Goal: Task Accomplishment & Management: Manage account settings

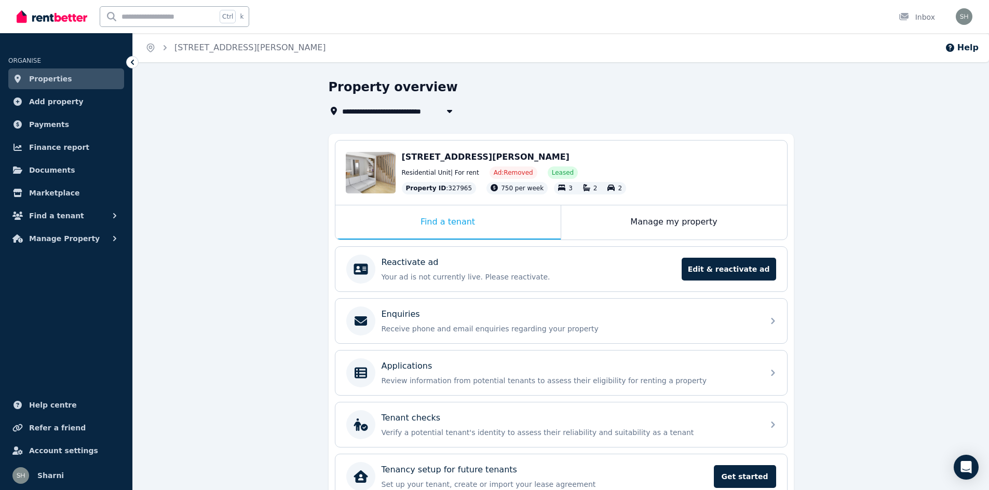
click at [48, 73] on span "Properties" at bounding box center [50, 79] width 43 height 12
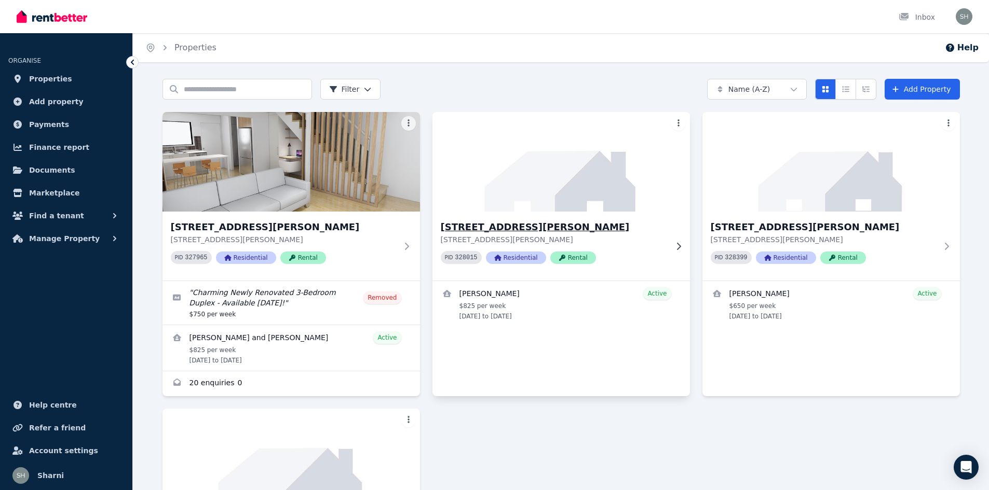
click at [610, 236] on p "[STREET_ADDRESS][PERSON_NAME]" at bounding box center [554, 240] width 226 height 10
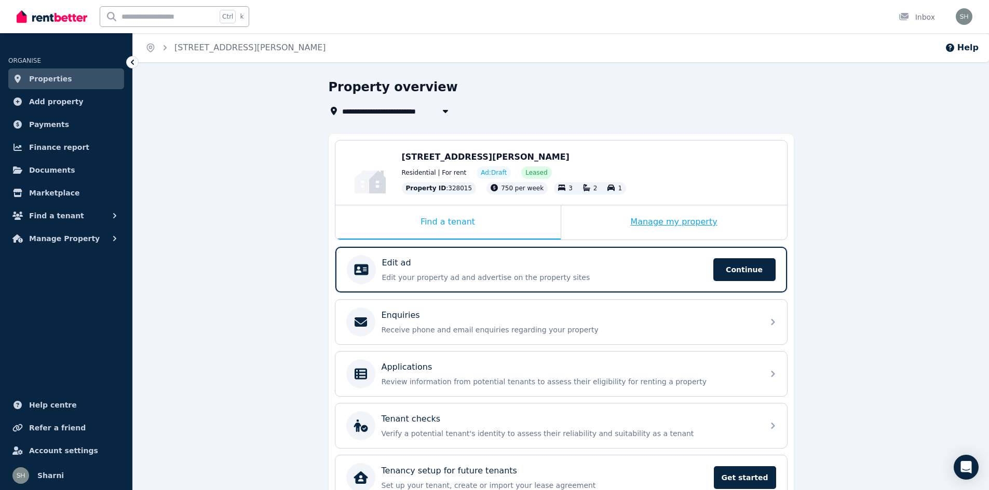
click at [676, 226] on div "Manage my property" at bounding box center [674, 223] width 226 height 34
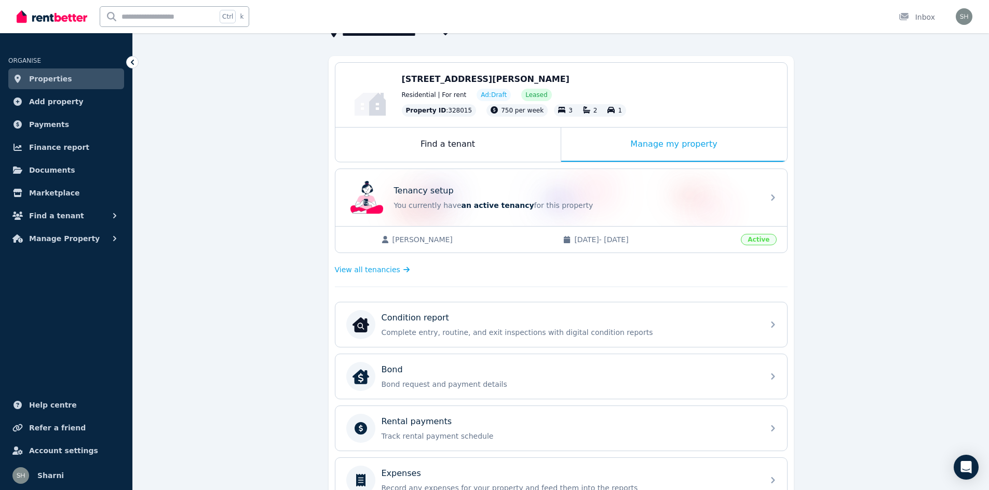
scroll to position [104, 0]
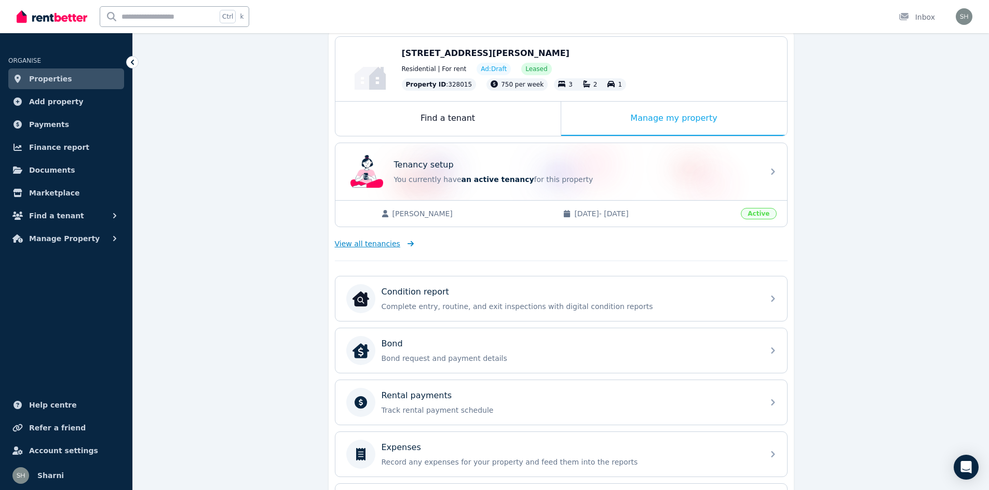
click at [358, 242] on span "View all tenancies" at bounding box center [367, 244] width 65 height 10
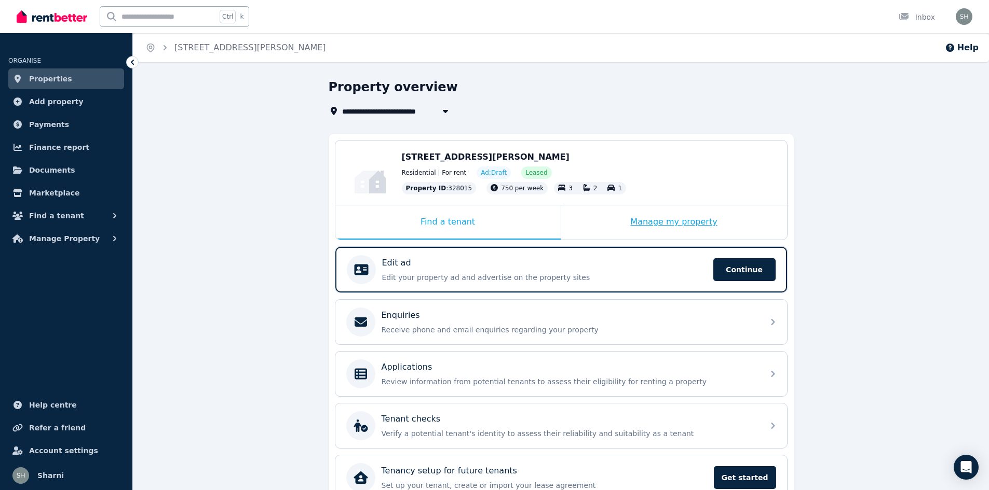
click at [663, 227] on div "Manage my property" at bounding box center [674, 223] width 226 height 34
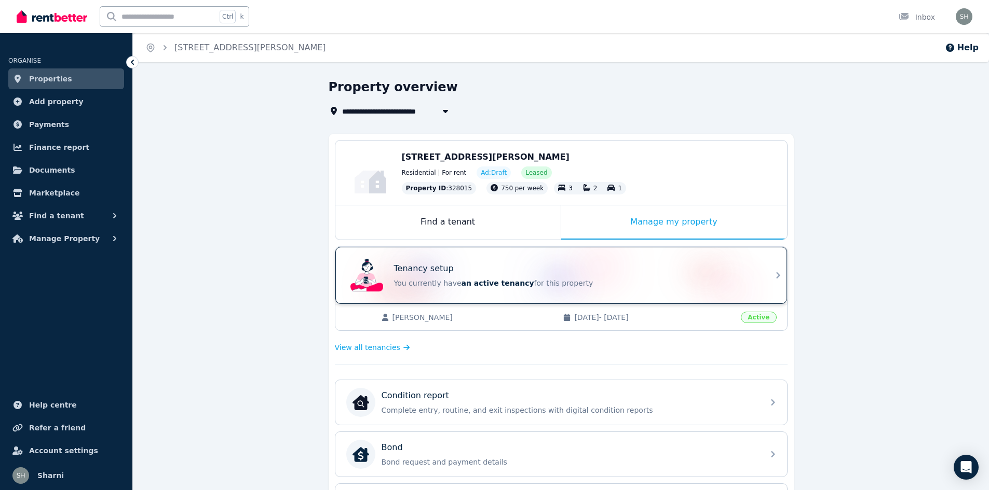
click at [426, 274] on p "Tenancy setup" at bounding box center [424, 269] width 60 height 12
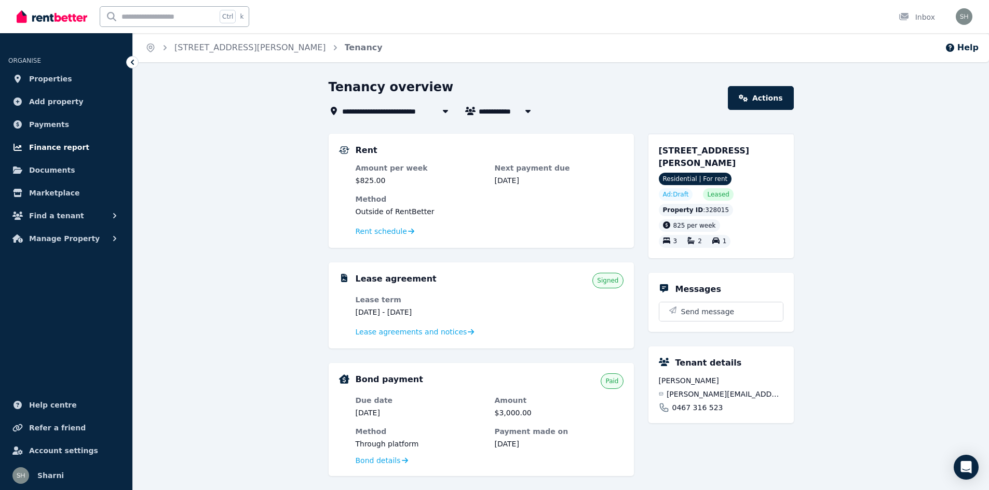
click at [57, 149] on span "Finance report" at bounding box center [59, 147] width 60 height 12
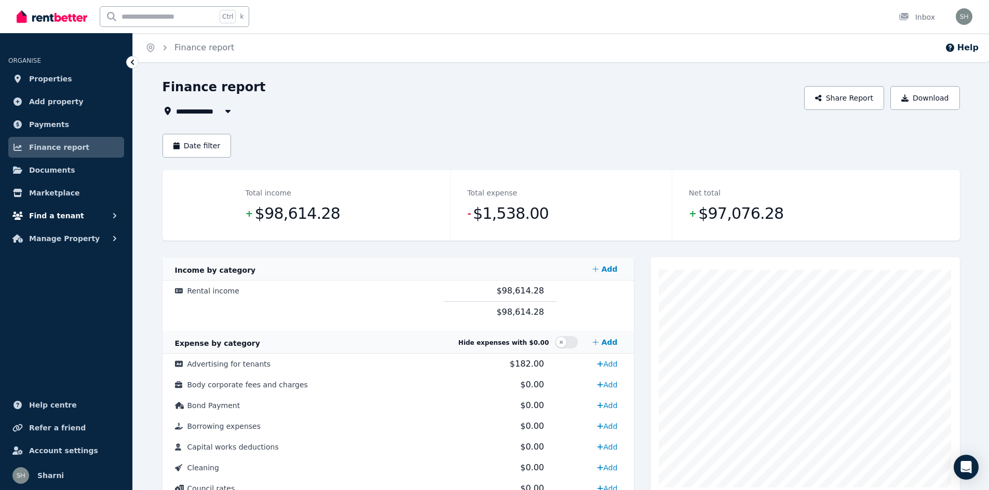
click at [55, 214] on span "Find a tenant" at bounding box center [56, 216] width 55 height 12
click at [59, 171] on span "Documents" at bounding box center [52, 170] width 46 height 12
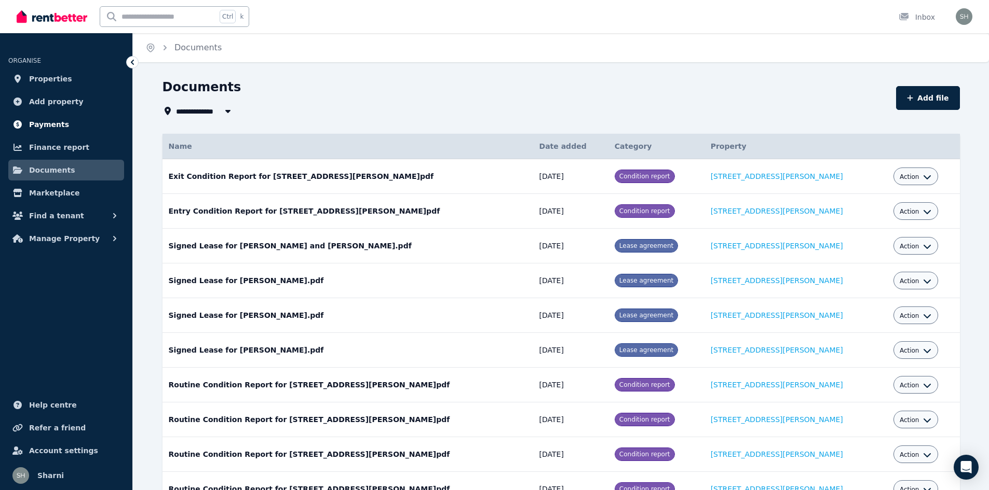
click at [55, 126] on span "Payments" at bounding box center [49, 124] width 40 height 12
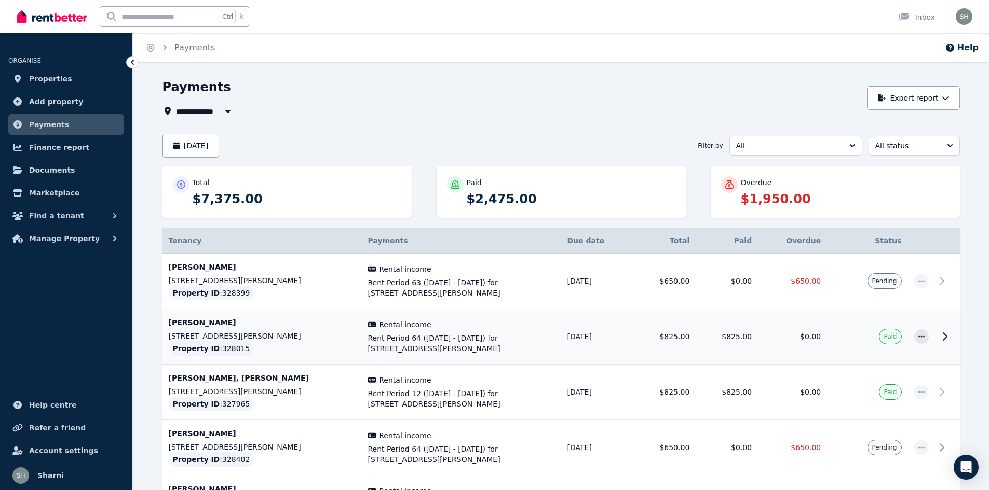
click at [272, 331] on td "[PERSON_NAME] [STREET_ADDRESS][PERSON_NAME]" at bounding box center [261, 337] width 199 height 56
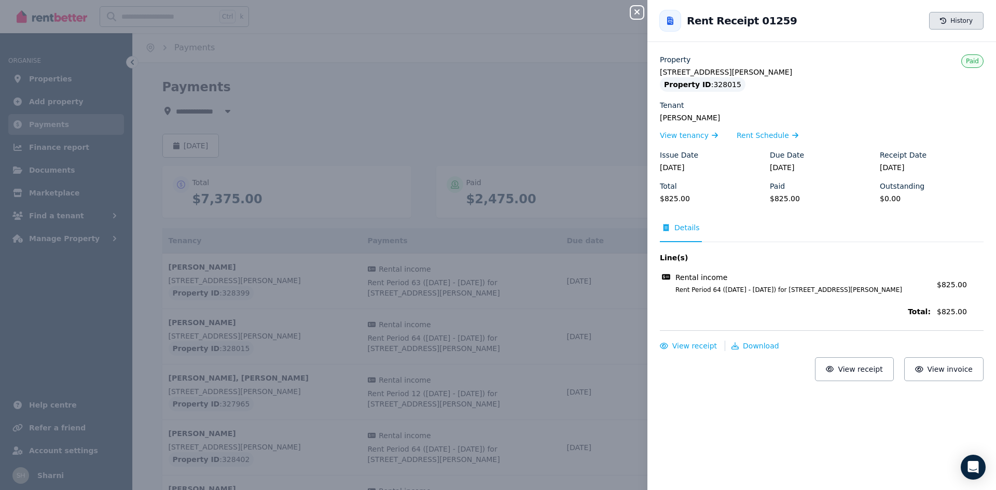
click at [951, 24] on button "History" at bounding box center [957, 21] width 54 height 18
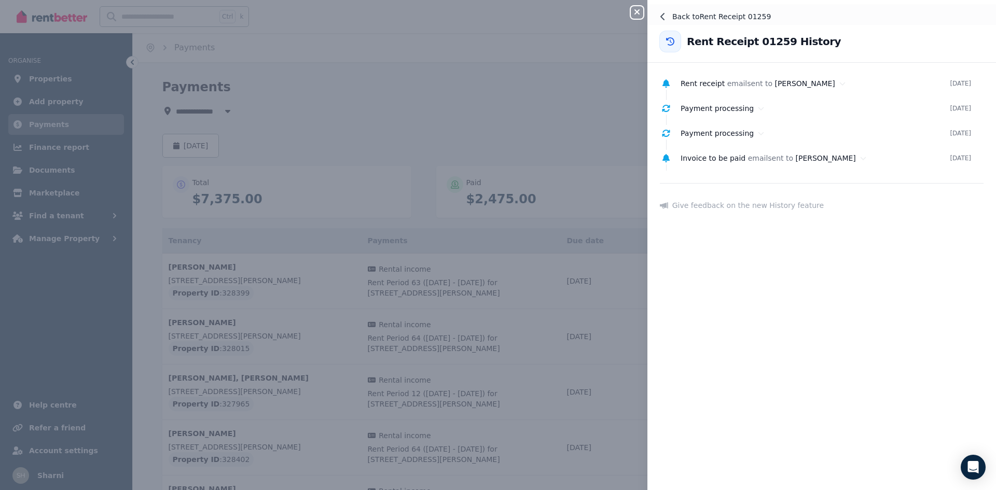
click at [666, 12] on icon at bounding box center [663, 16] width 8 height 8
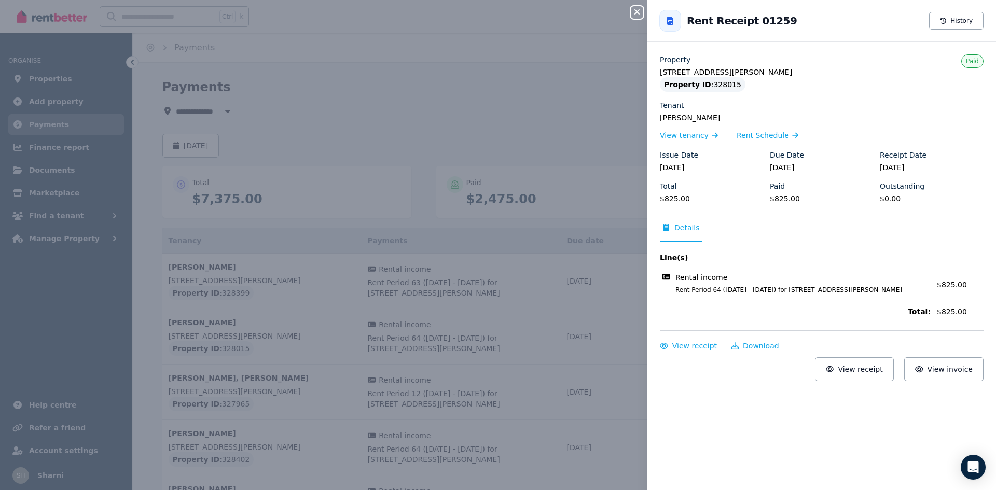
click at [640, 12] on icon "button" at bounding box center [637, 12] width 12 height 8
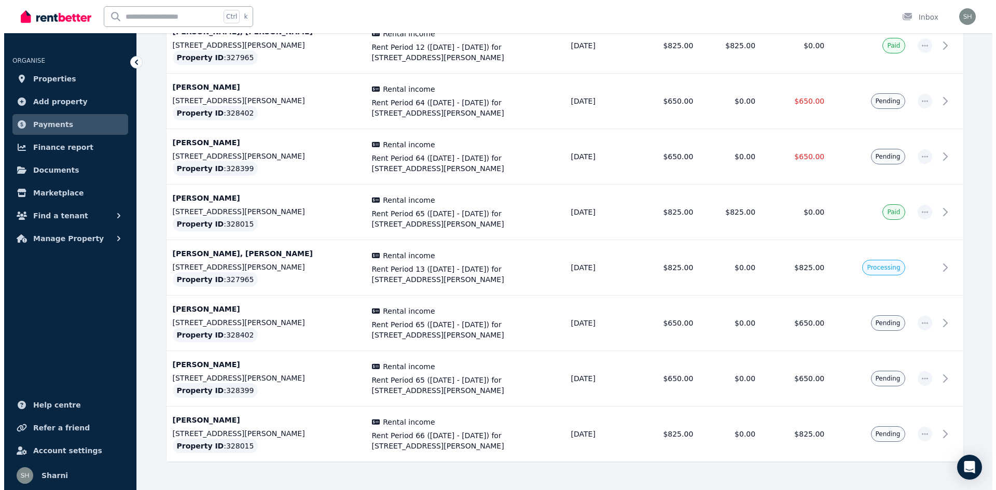
scroll to position [374, 0]
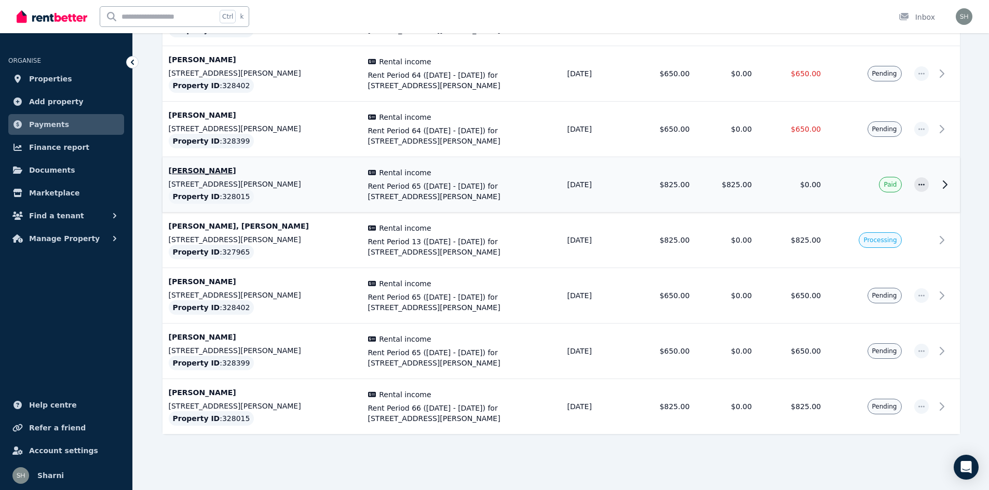
click at [894, 188] on span "Paid" at bounding box center [889, 185] width 13 height 8
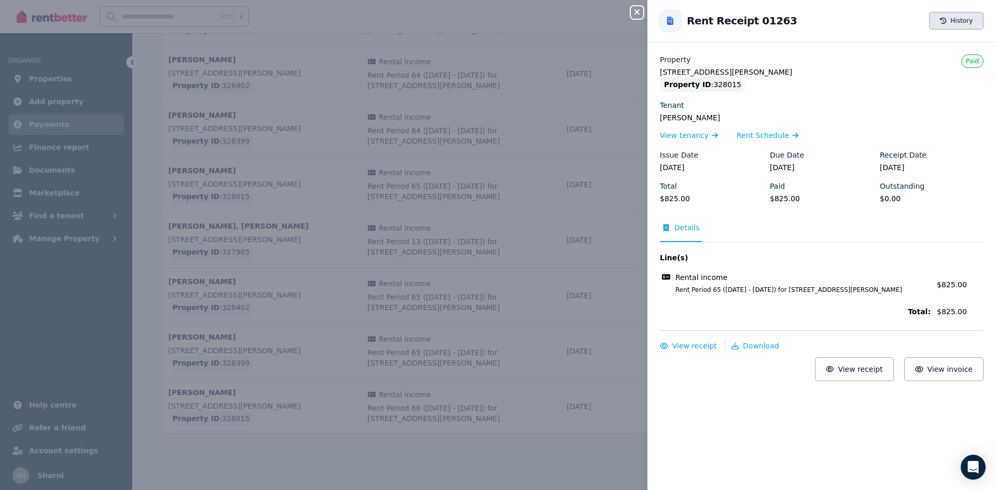
click at [953, 20] on button "History" at bounding box center [957, 21] width 54 height 18
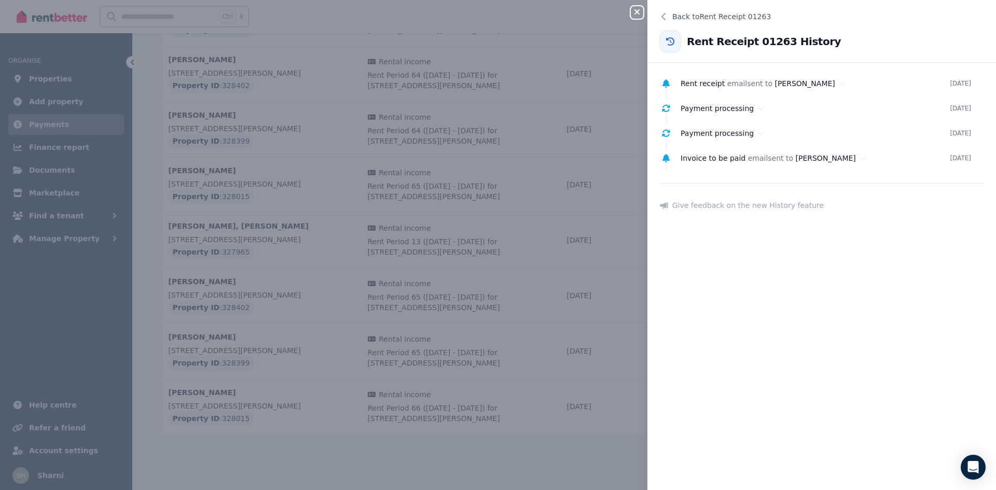
click at [669, 43] on icon at bounding box center [670, 41] width 10 height 8
click at [670, 43] on icon at bounding box center [670, 41] width 10 height 8
click at [639, 13] on icon "button" at bounding box center [637, 11] width 5 height 5
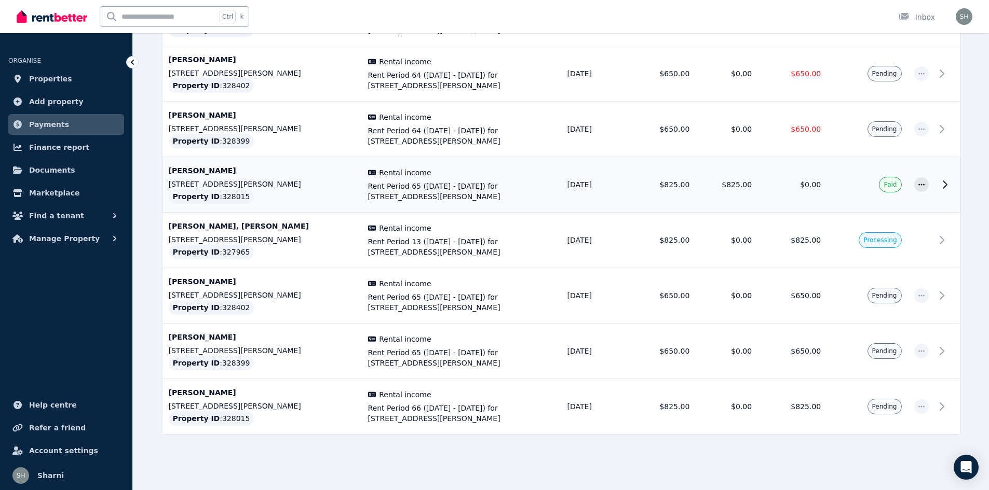
click at [461, 176] on div "Rental income" at bounding box center [461, 173] width 187 height 10
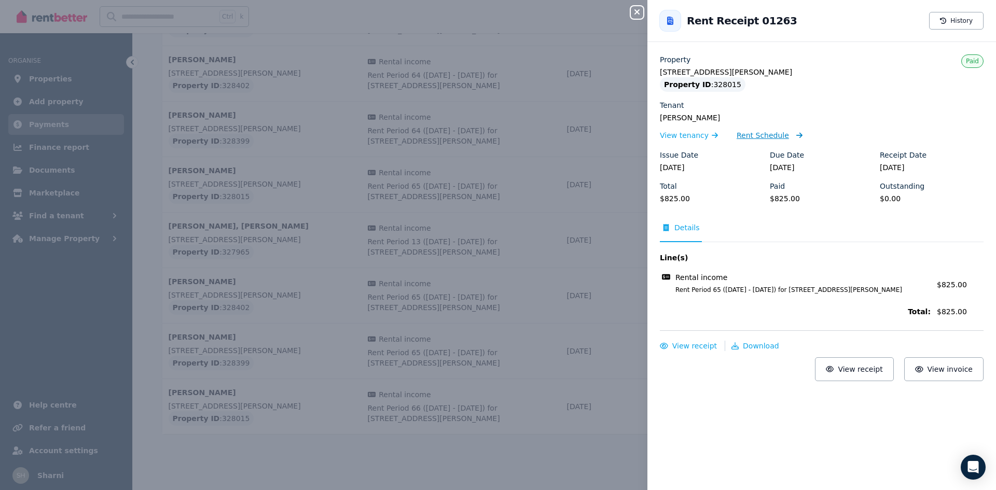
click at [751, 133] on span "Rent Schedule" at bounding box center [763, 135] width 52 height 10
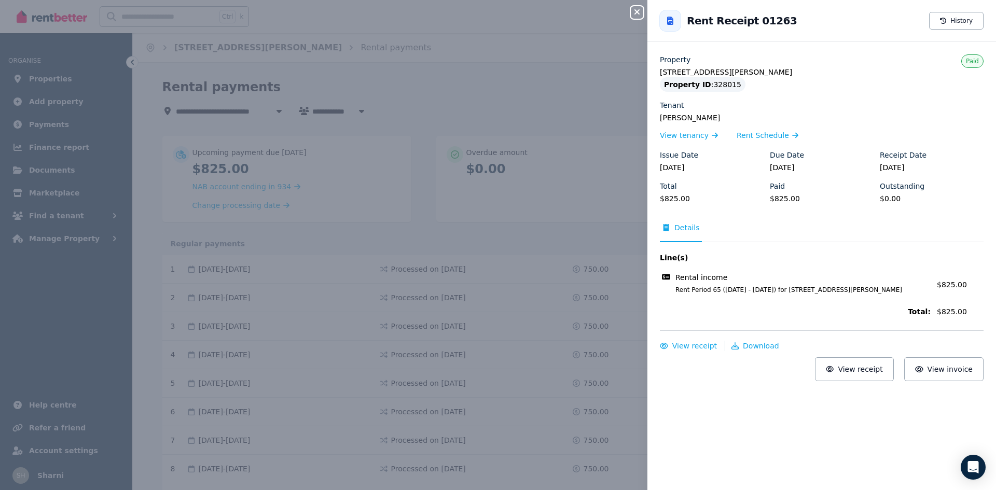
click at [640, 13] on icon "button" at bounding box center [637, 12] width 12 height 8
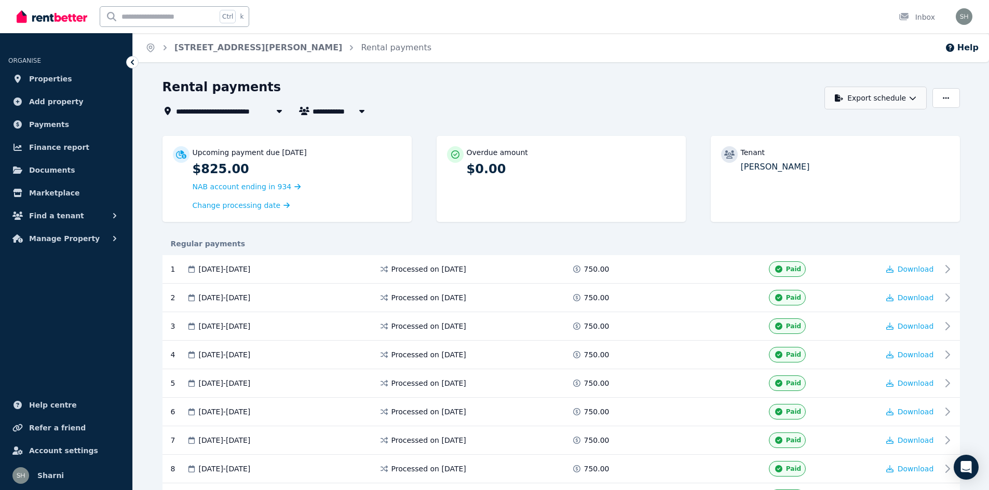
click at [869, 98] on button "Export schedule" at bounding box center [875, 98] width 102 height 23
click at [859, 127] on div "PDF" at bounding box center [876, 125] width 88 height 10
click at [64, 76] on link "Properties" at bounding box center [66, 79] width 116 height 21
